Goal: Task Accomplishment & Management: Complete application form

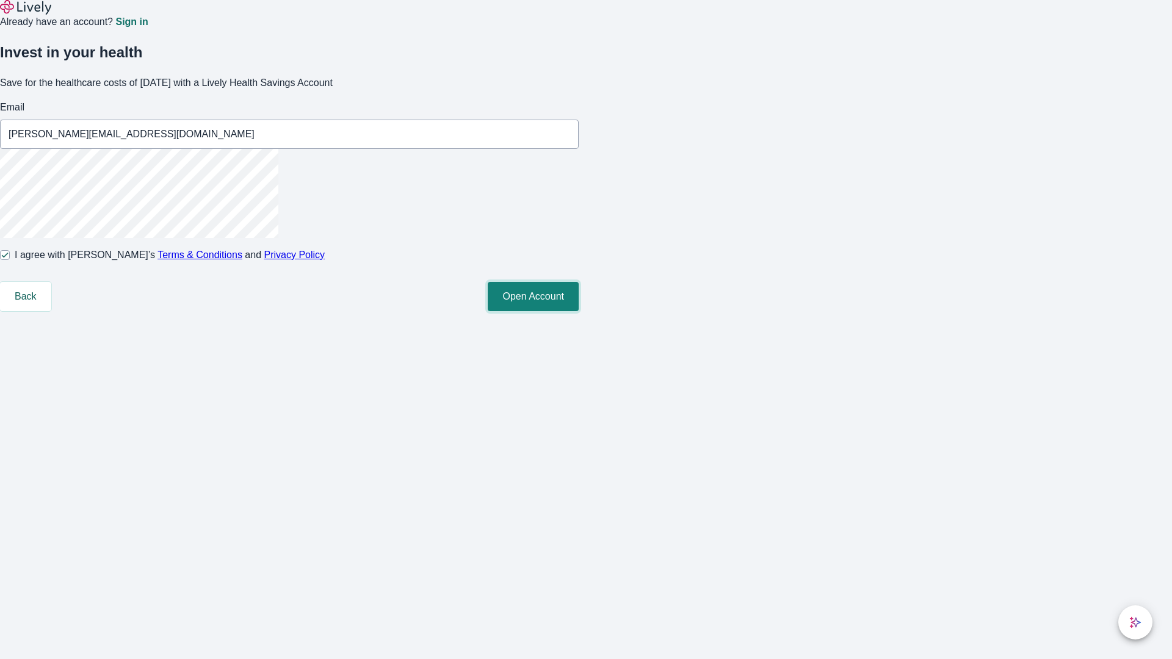
click at [579, 311] on button "Open Account" at bounding box center [533, 296] width 91 height 29
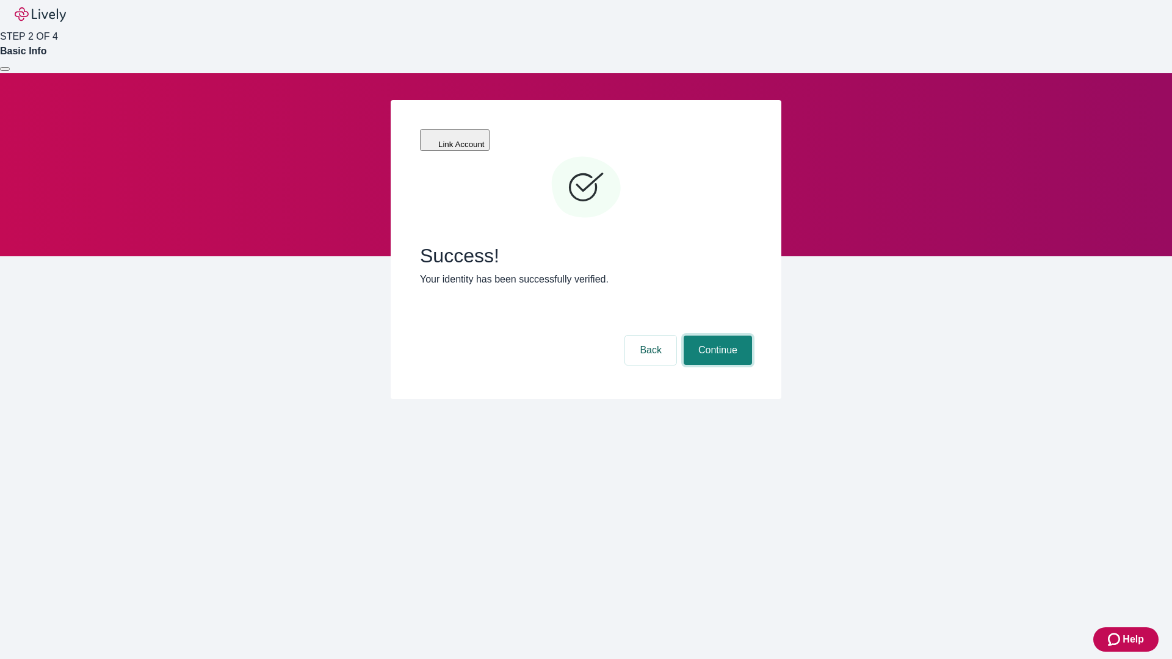
click at [716, 336] on button "Continue" at bounding box center [718, 350] width 68 height 29
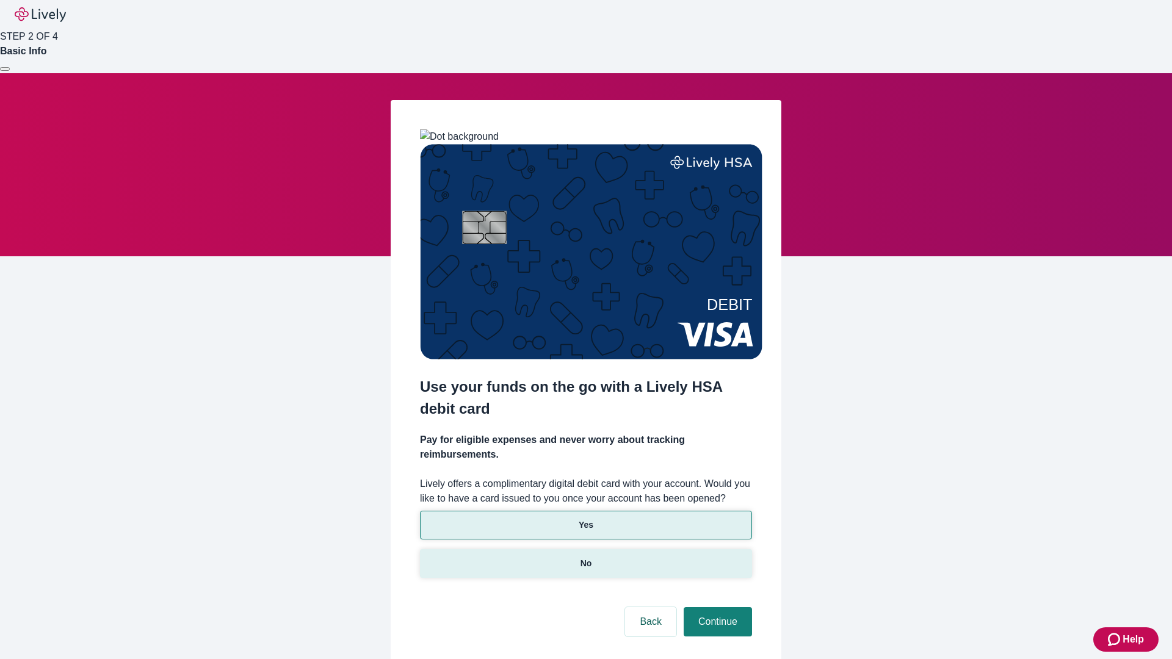
click at [586, 557] on p "No" at bounding box center [587, 563] width 12 height 13
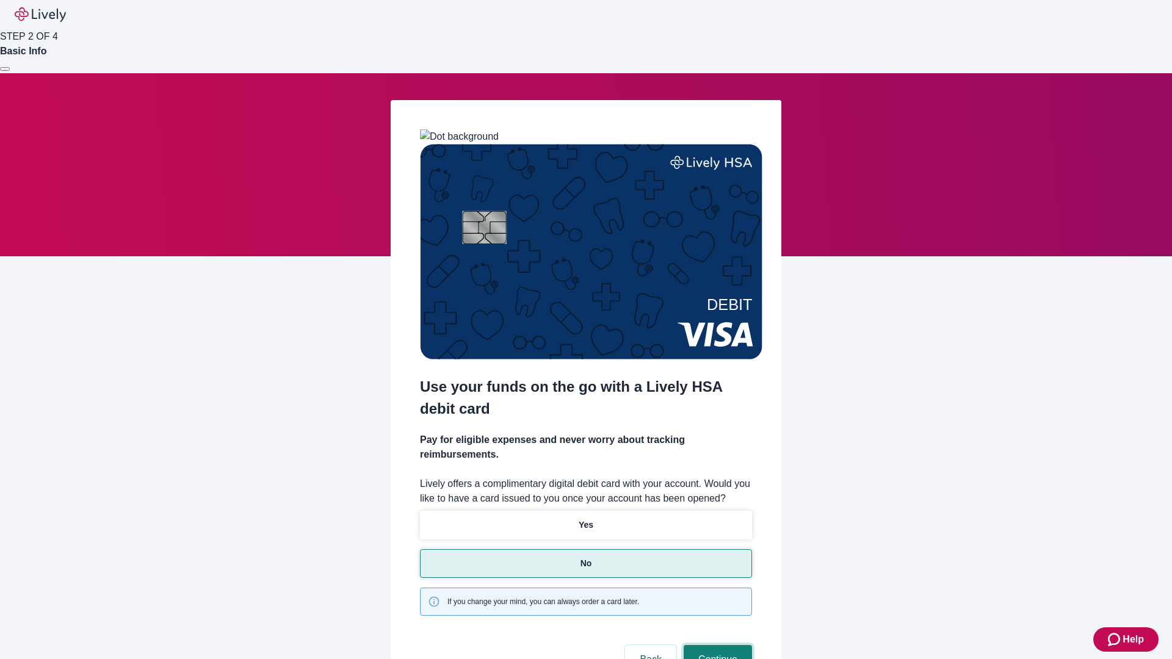
click at [716, 645] on button "Continue" at bounding box center [718, 659] width 68 height 29
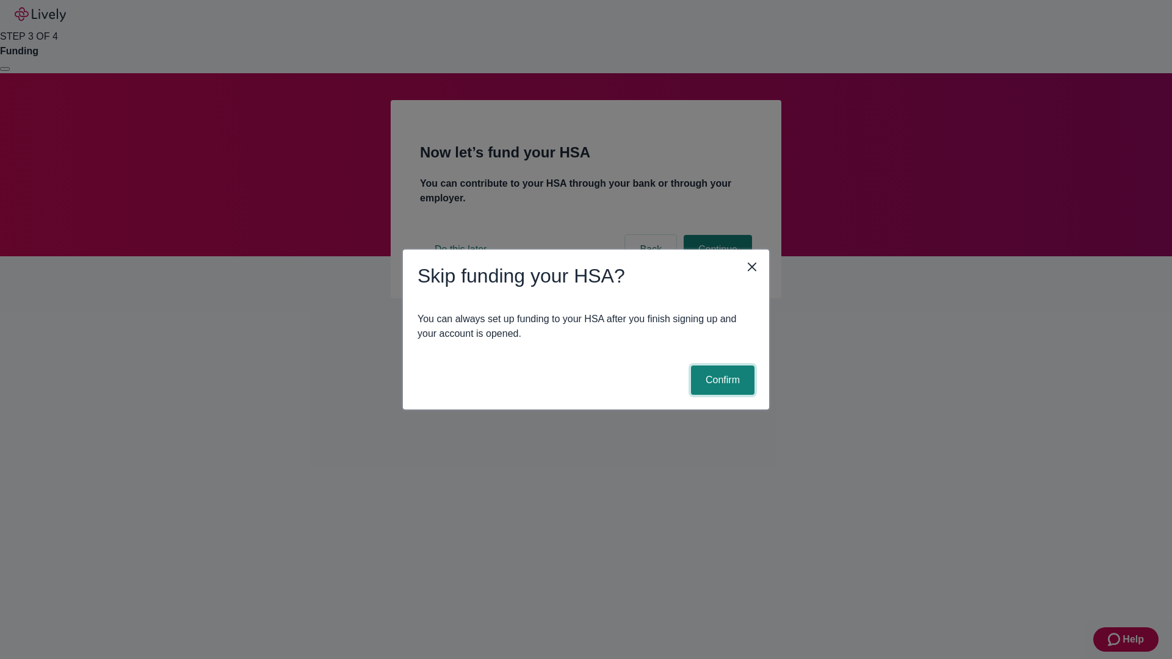
click at [721, 380] on button "Confirm" at bounding box center [723, 380] width 64 height 29
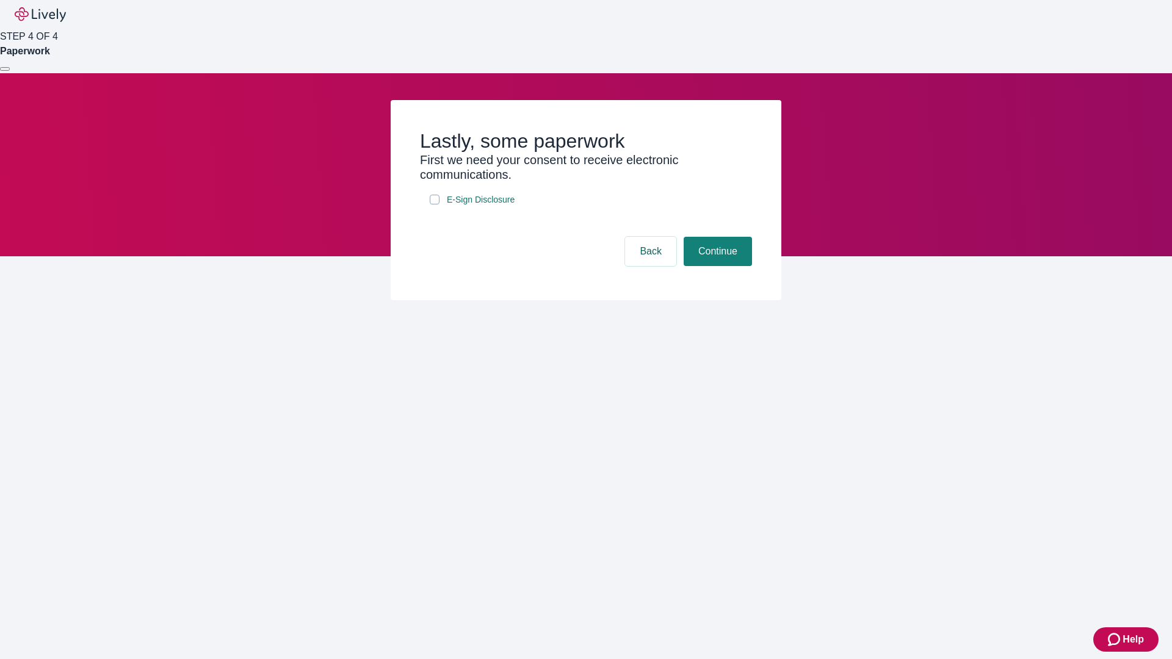
click at [435, 205] on input "E-Sign Disclosure" at bounding box center [435, 200] width 10 height 10
checkbox input "true"
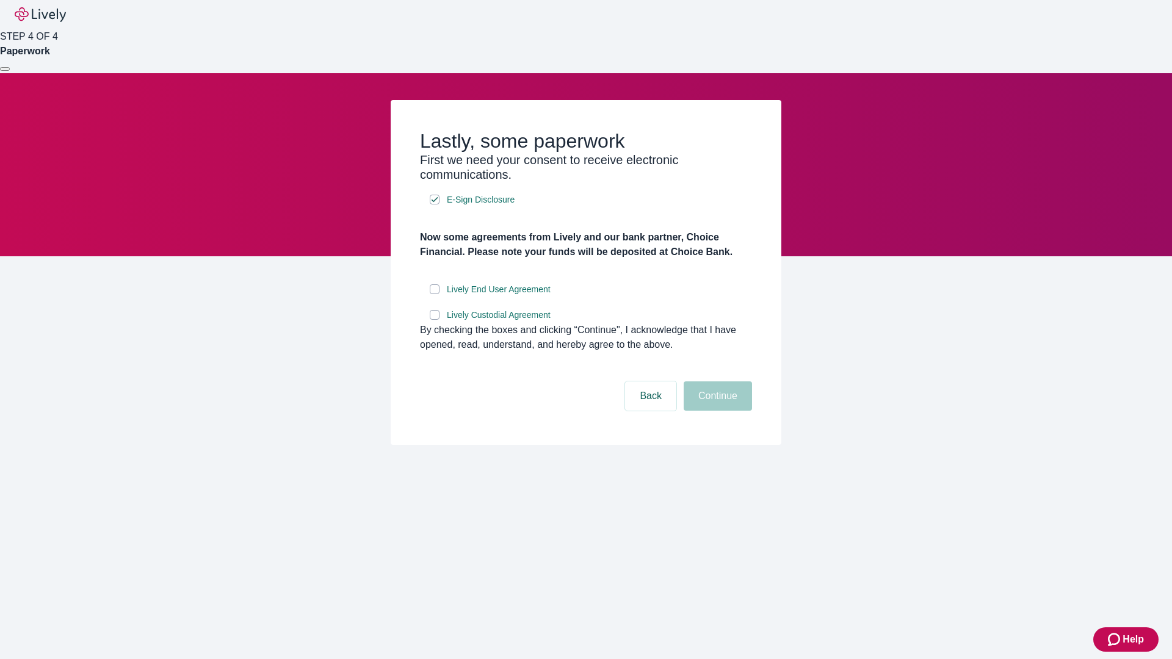
click at [435, 294] on input "Lively End User Agreement" at bounding box center [435, 290] width 10 height 10
checkbox input "true"
click at [435, 320] on input "Lively Custodial Agreement" at bounding box center [435, 315] width 10 height 10
checkbox input "true"
click at [716, 411] on button "Continue" at bounding box center [718, 396] width 68 height 29
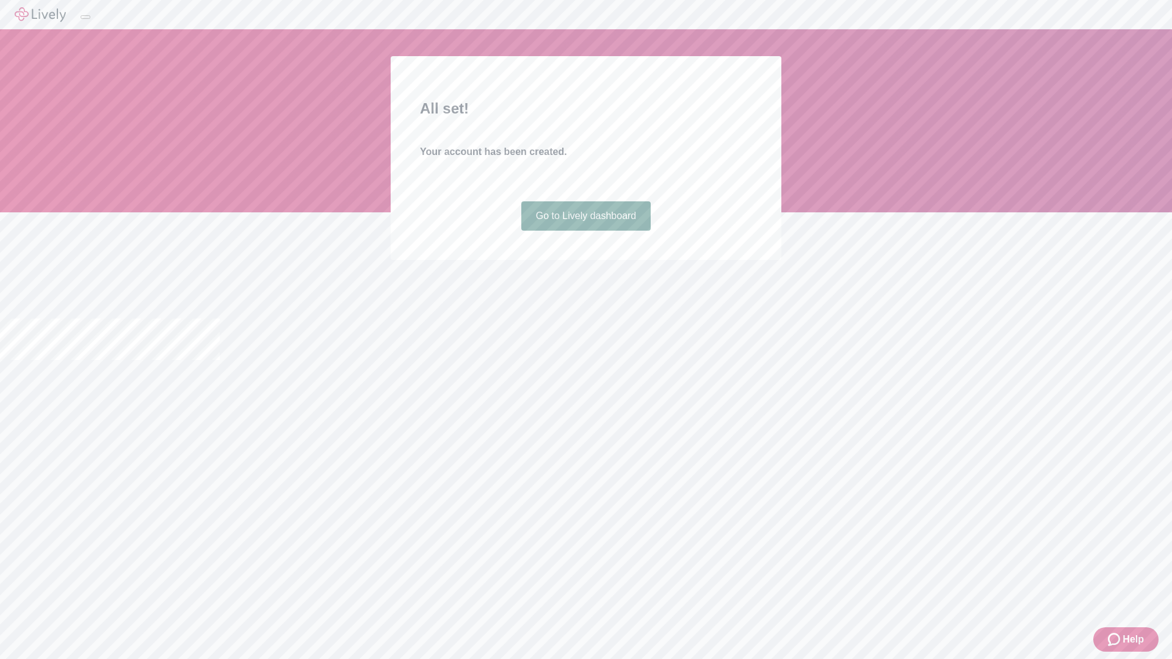
click at [586, 231] on link "Go to Lively dashboard" at bounding box center [586, 216] width 130 height 29
